Goal: Transaction & Acquisition: Purchase product/service

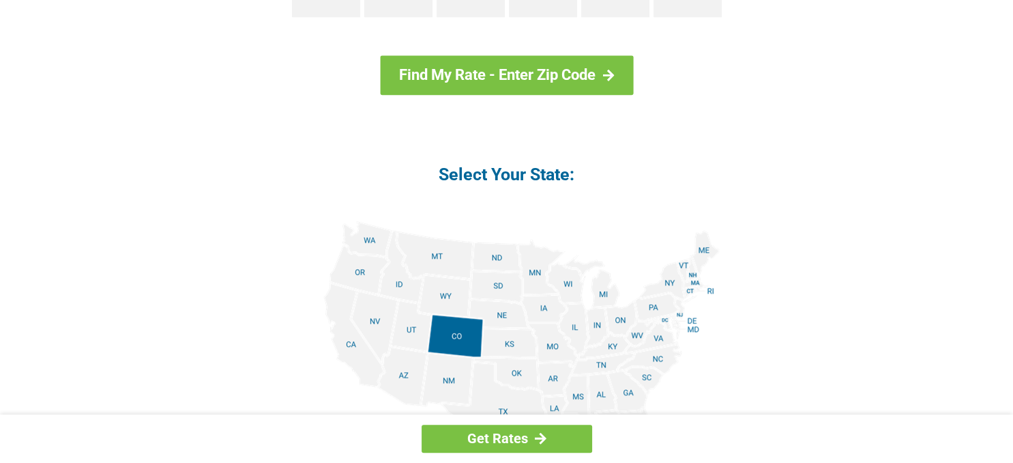
scroll to position [1513, 0]
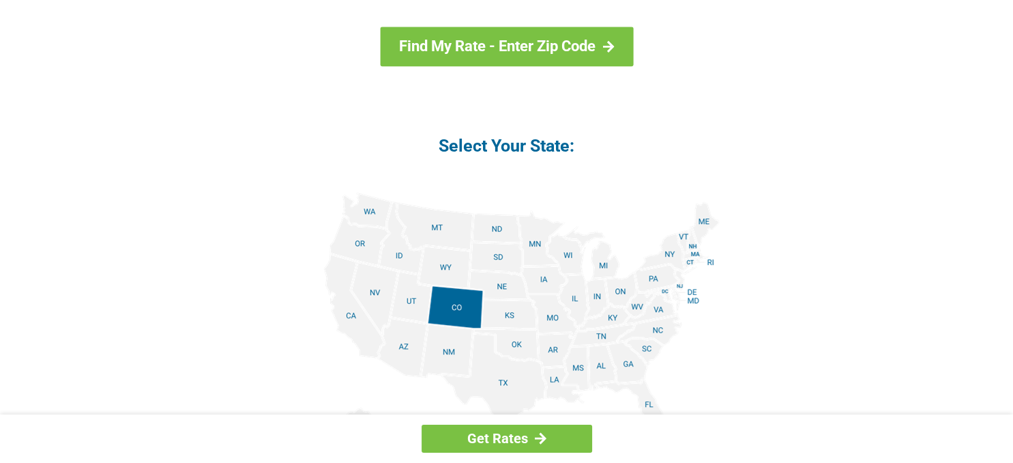
click at [446, 226] on img at bounding box center [507, 346] width 426 height 308
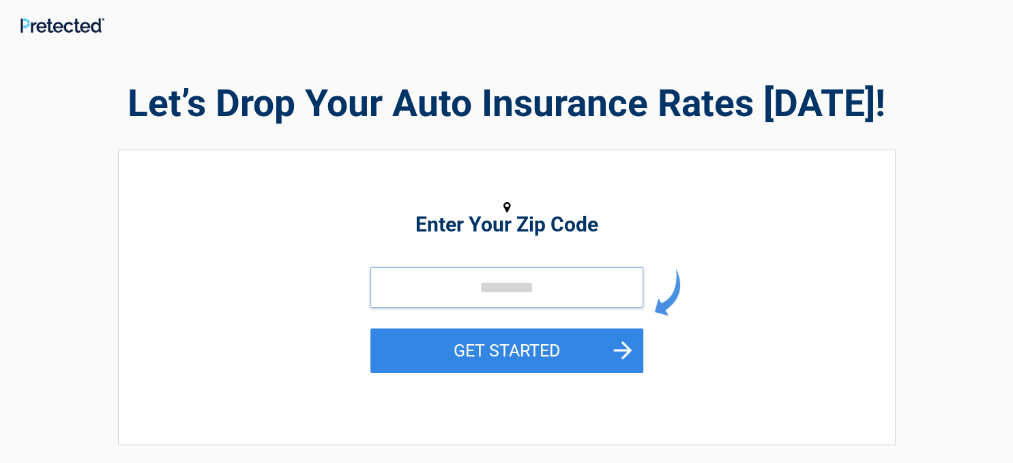
click at [384, 287] on input "tel" at bounding box center [506, 287] width 273 height 41
drag, startPoint x: 409, startPoint y: 282, endPoint x: 413, endPoint y: 289, distance: 8.0
click at [413, 288] on input "tel" at bounding box center [506, 287] width 273 height 41
click at [409, 290] on input "tel" at bounding box center [506, 287] width 273 height 41
click at [409, 291] on input "tel" at bounding box center [506, 287] width 273 height 41
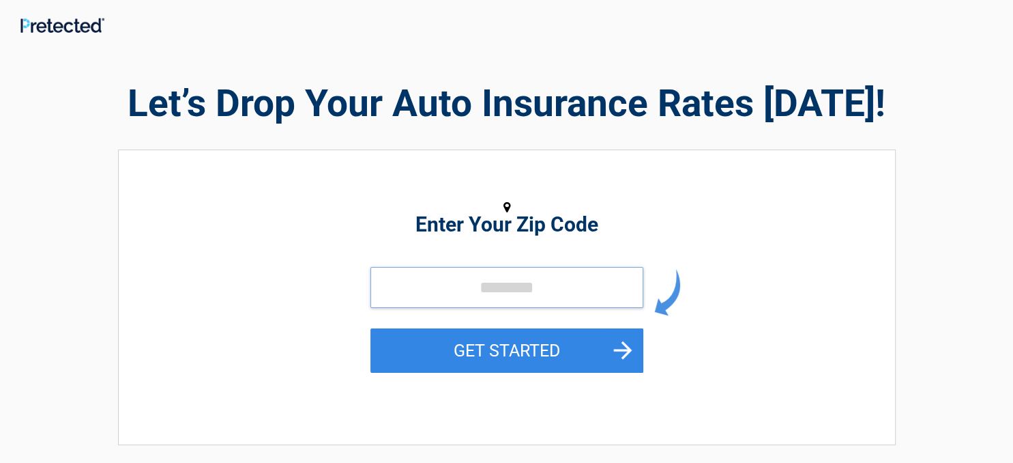
drag, startPoint x: 422, startPoint y: 295, endPoint x: 456, endPoint y: 293, distance: 33.5
click at [454, 295] on input "tel" at bounding box center [506, 287] width 273 height 41
click at [456, 298] on input "tel" at bounding box center [506, 287] width 273 height 41
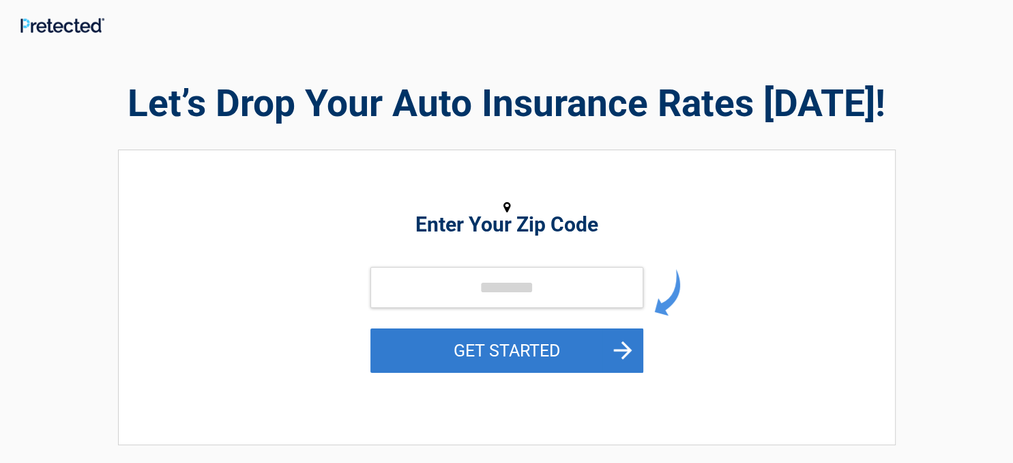
click at [615, 340] on button "GET STARTED" at bounding box center [506, 350] width 273 height 44
click at [609, 349] on button "GET STARTED" at bounding box center [506, 350] width 273 height 44
